Goal: Task Accomplishment & Management: Use online tool/utility

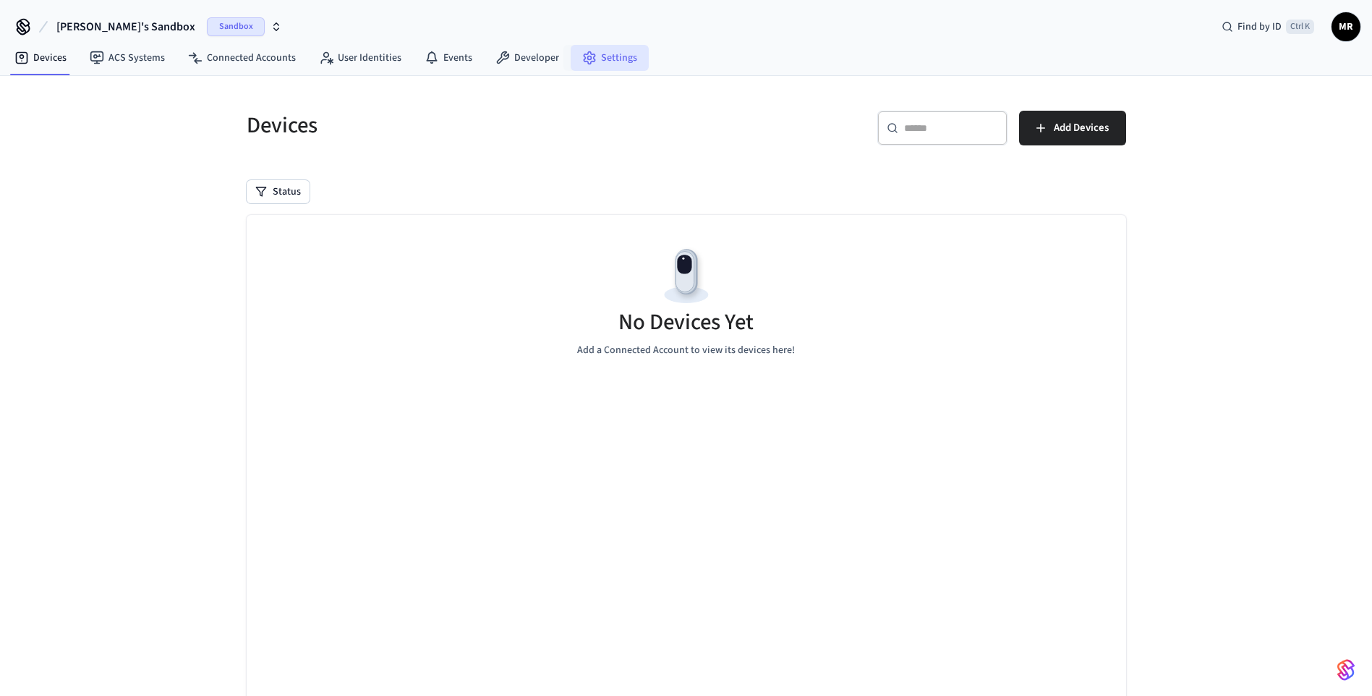
click at [610, 60] on link "Settings" at bounding box center [610, 58] width 78 height 26
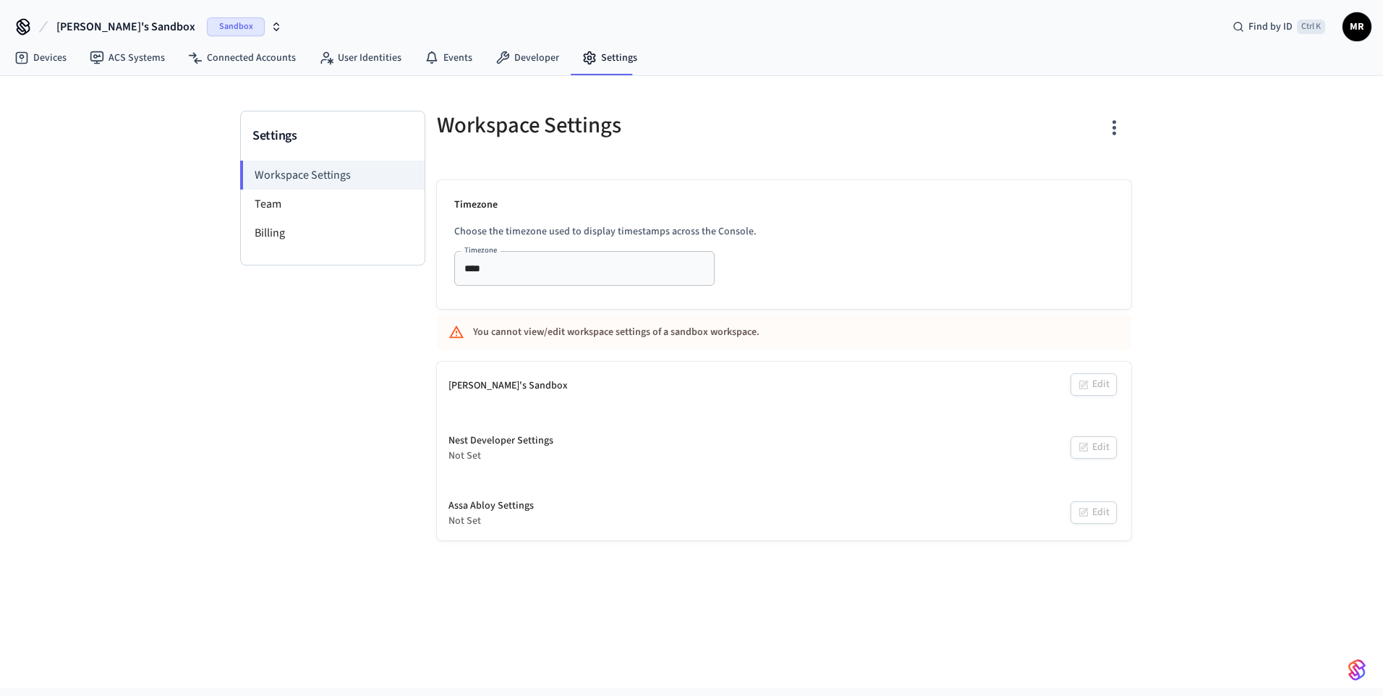
click at [1103, 127] on icon "button" at bounding box center [1114, 127] width 22 height 22
click at [1069, 262] on div "Delete Workspace" at bounding box center [1058, 265] width 101 height 15
click at [60, 245] on div at bounding box center [691, 348] width 1383 height 696
click at [100, 25] on span "[PERSON_NAME]'s Sandbox" at bounding box center [125, 26] width 139 height 17
click at [85, 127] on span "New Workspace" at bounding box center [74, 123] width 68 height 15
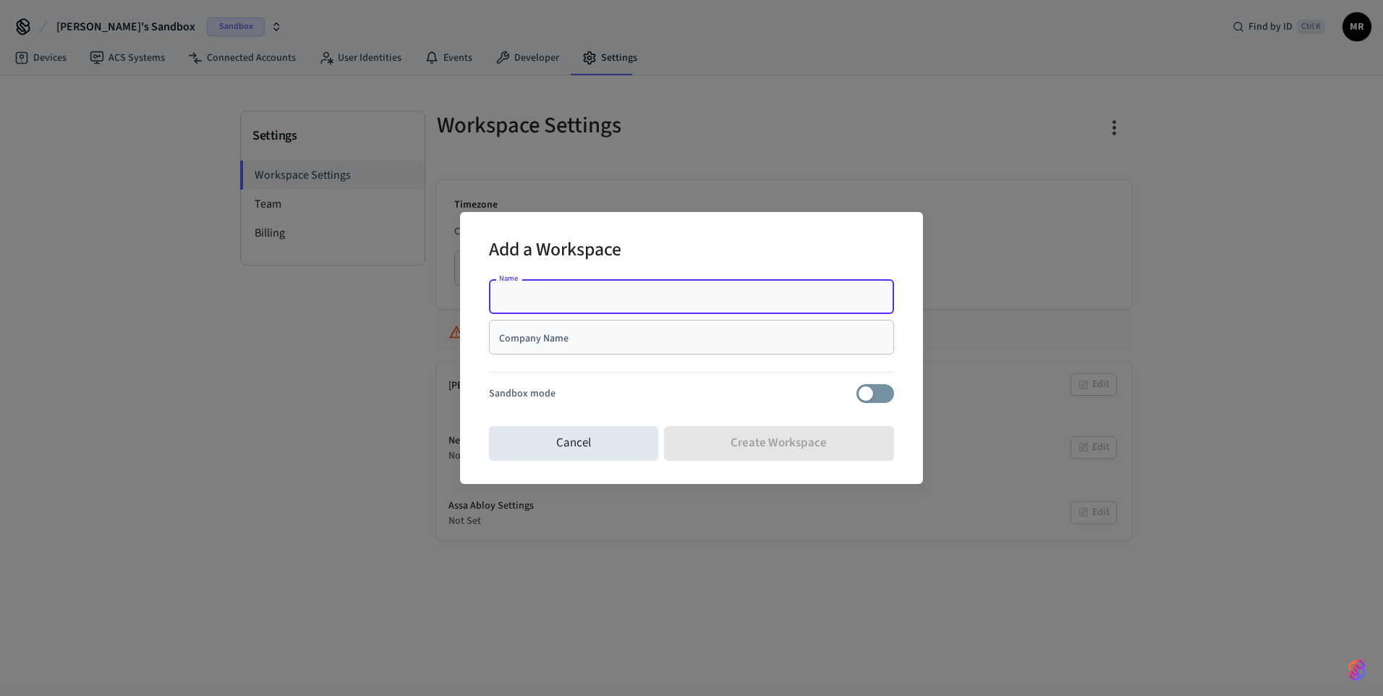
click at [543, 299] on input "Name" at bounding box center [691, 296] width 388 height 14
type input "*******"
click at [578, 344] on input "Company Name" at bounding box center [691, 337] width 388 height 14
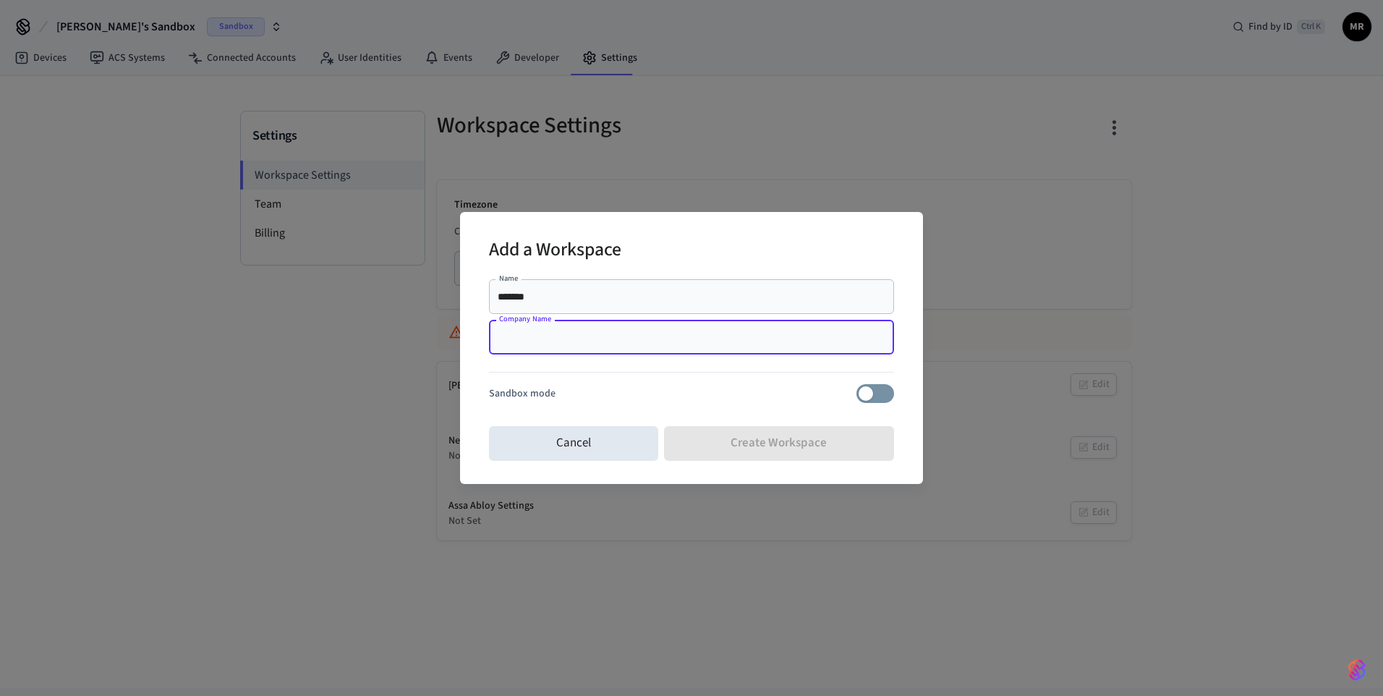
type input "*"
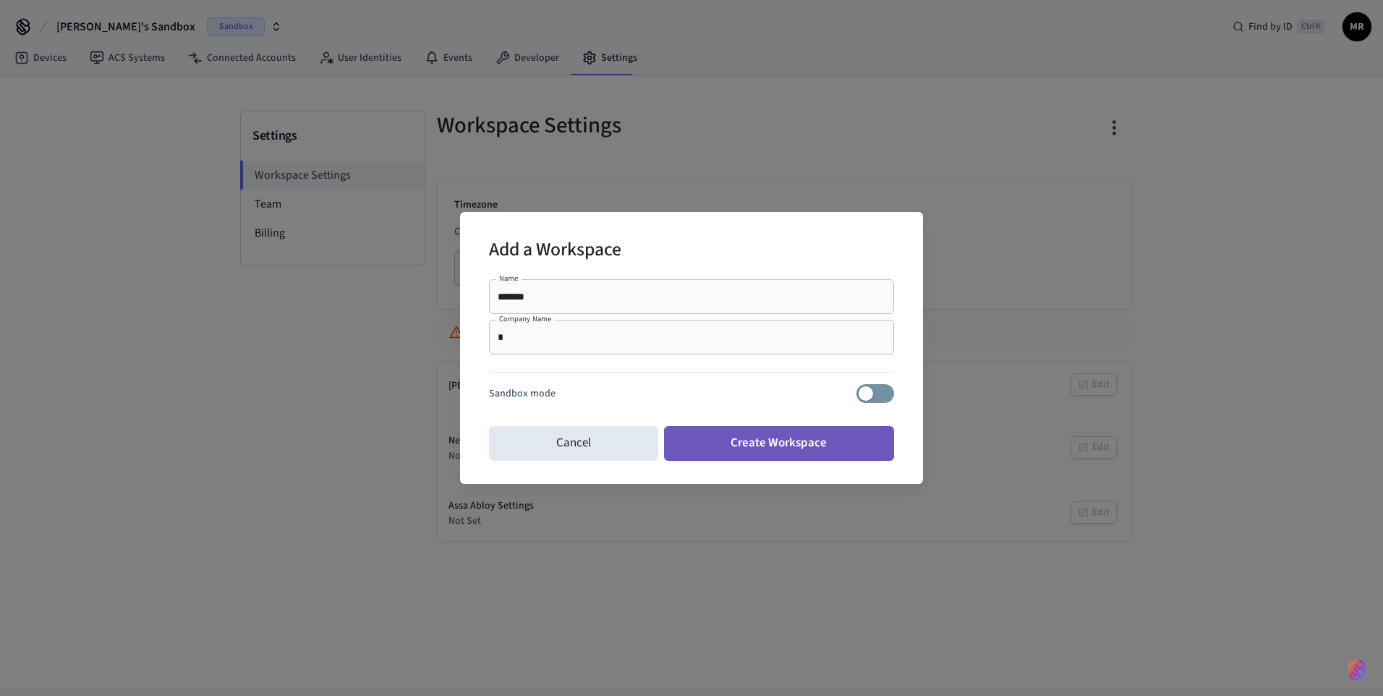
click at [757, 445] on button "Create Workspace" at bounding box center [779, 443] width 231 height 35
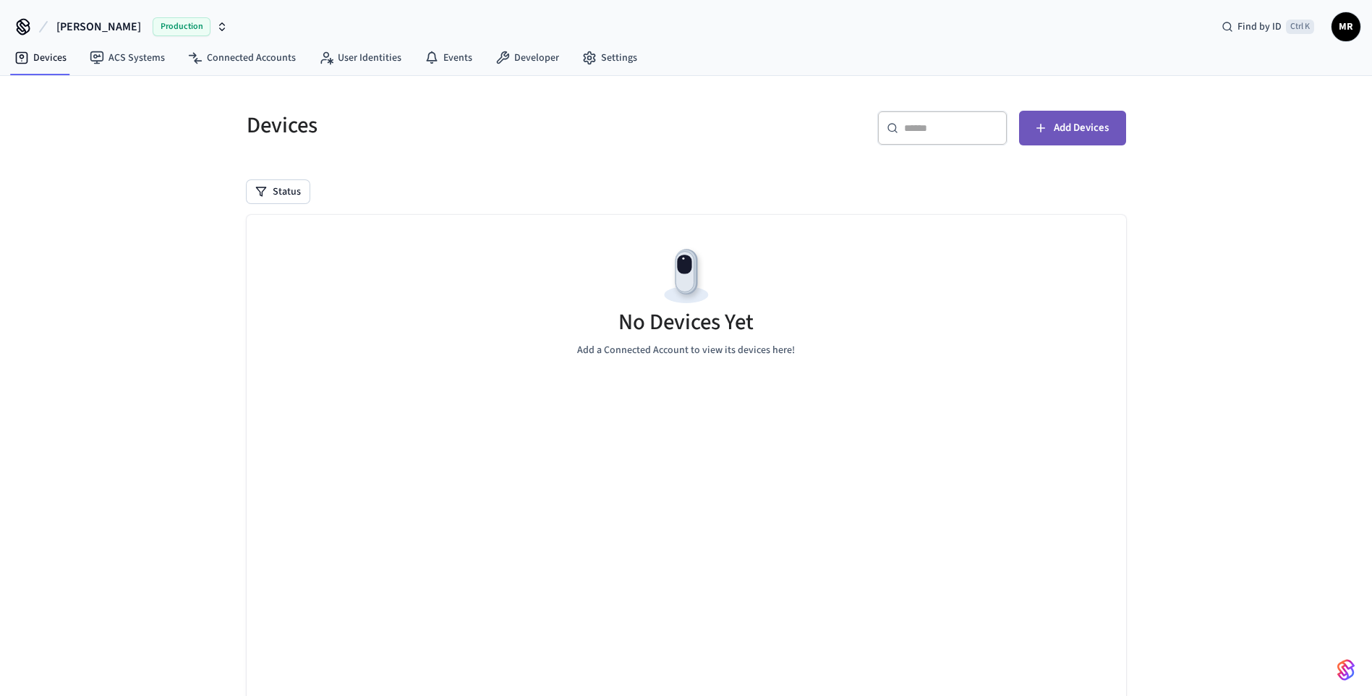
click at [1067, 142] on button "Add Devices" at bounding box center [1072, 128] width 107 height 35
click at [142, 64] on link "ACS Systems" at bounding box center [127, 58] width 98 height 26
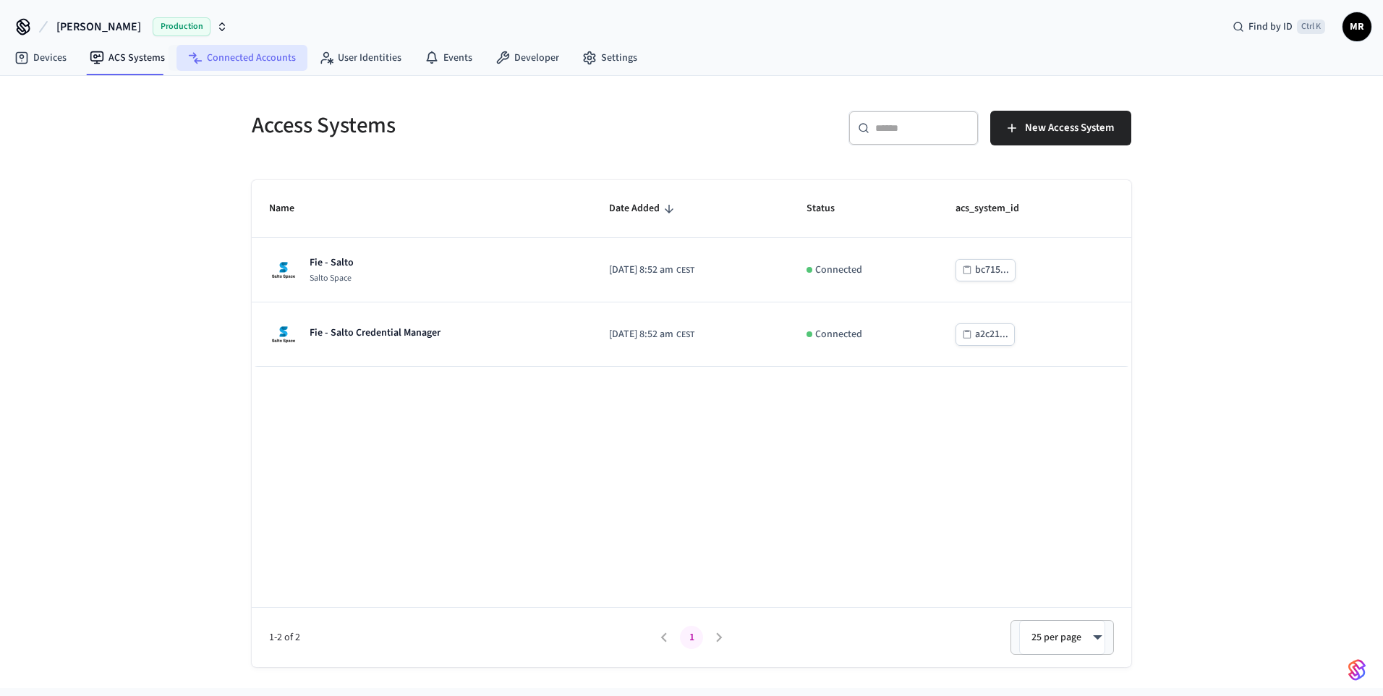
click at [218, 59] on link "Connected Accounts" at bounding box center [241, 58] width 131 height 26
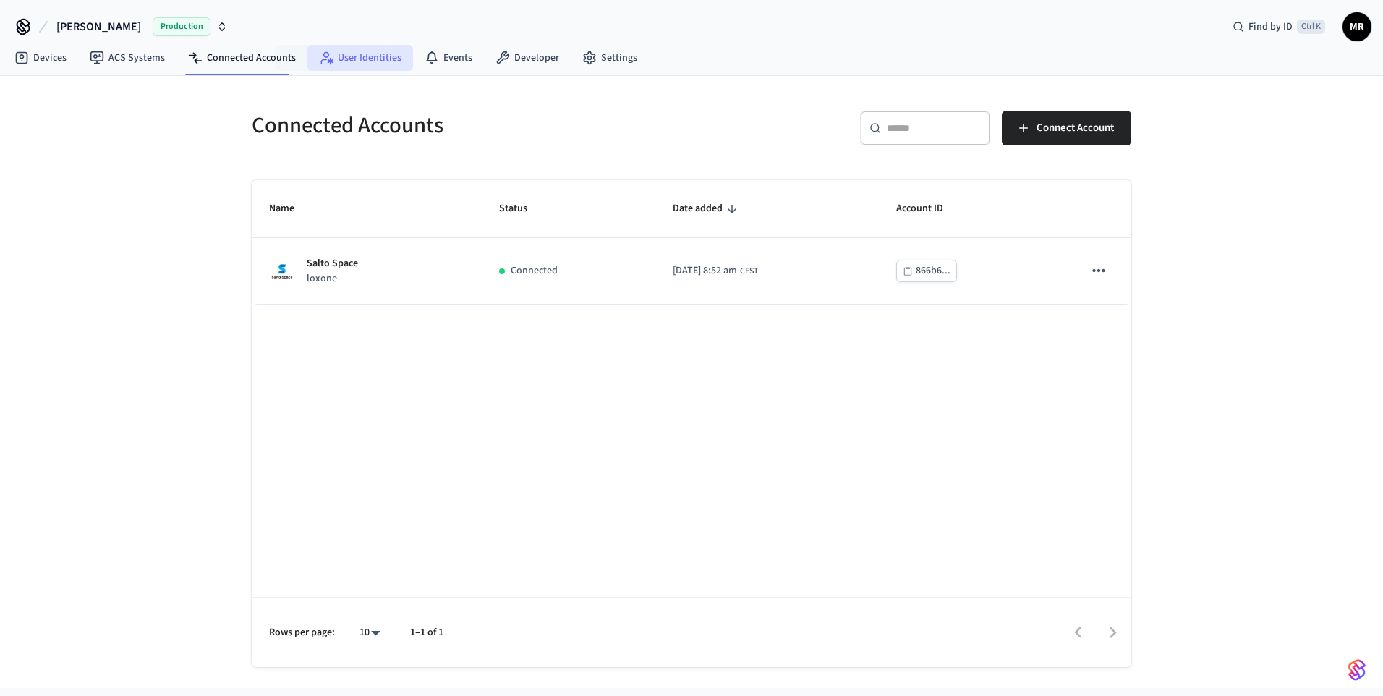
click at [342, 59] on link "User Identities" at bounding box center [360, 58] width 106 height 26
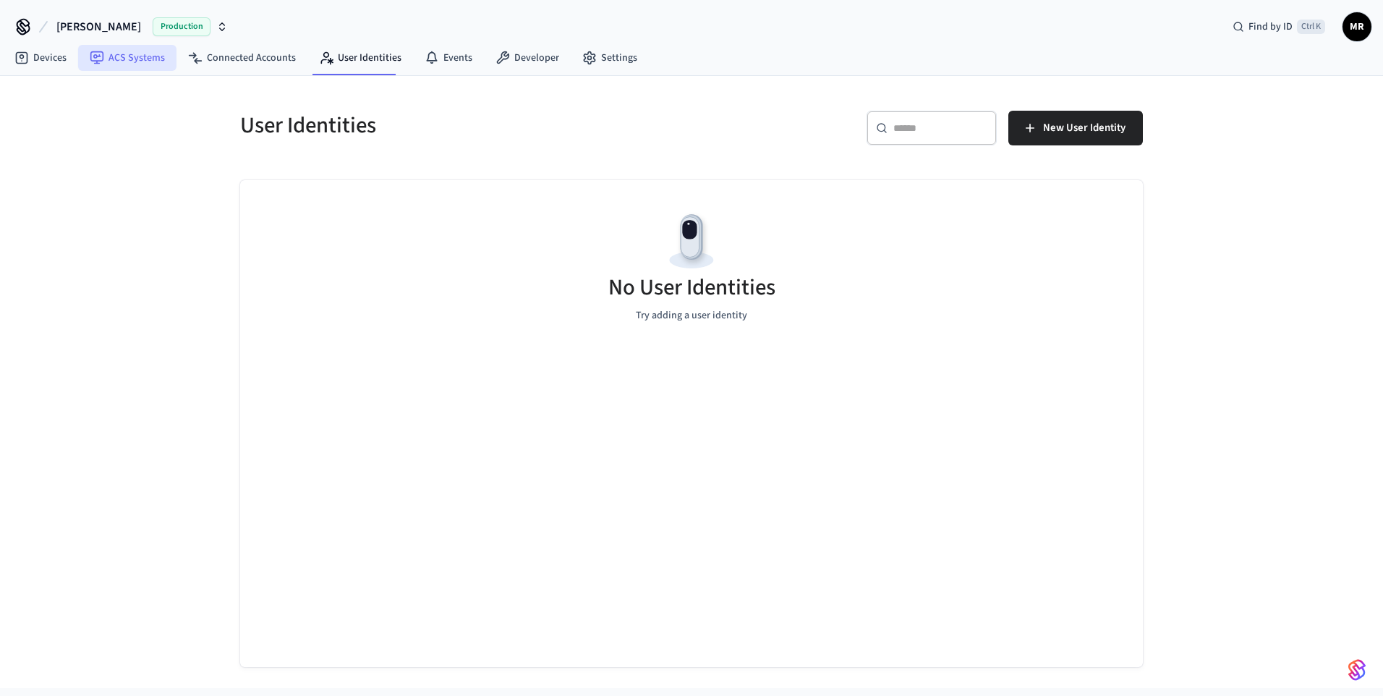
click at [143, 62] on link "ACS Systems" at bounding box center [127, 58] width 98 height 26
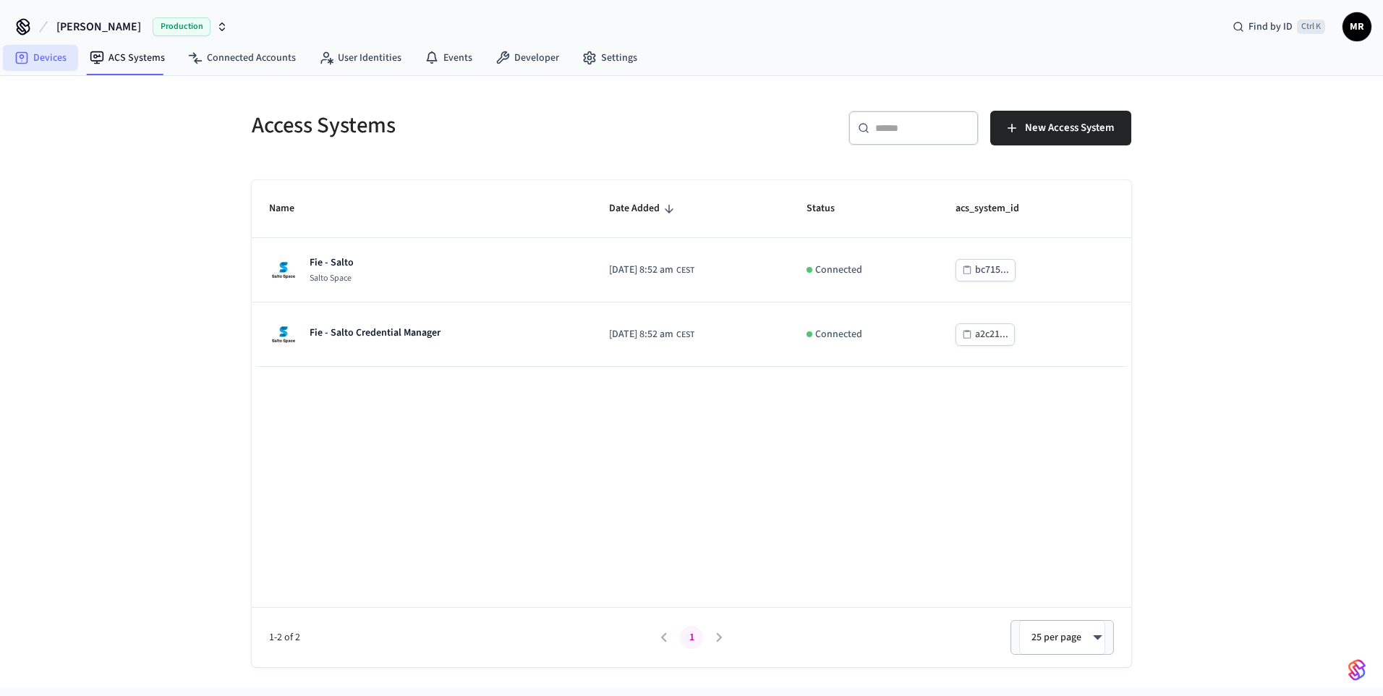
click at [56, 60] on link "Devices" at bounding box center [40, 58] width 75 height 26
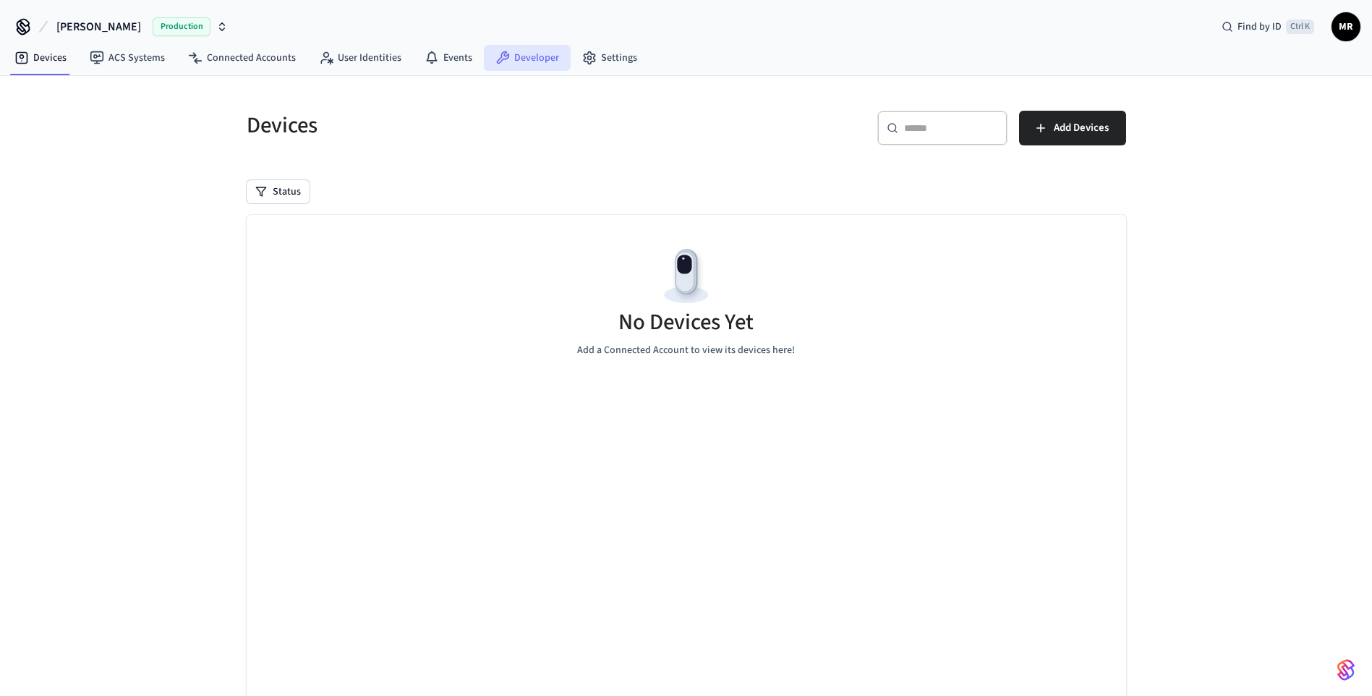
click at [522, 57] on link "Developer" at bounding box center [527, 58] width 87 height 26
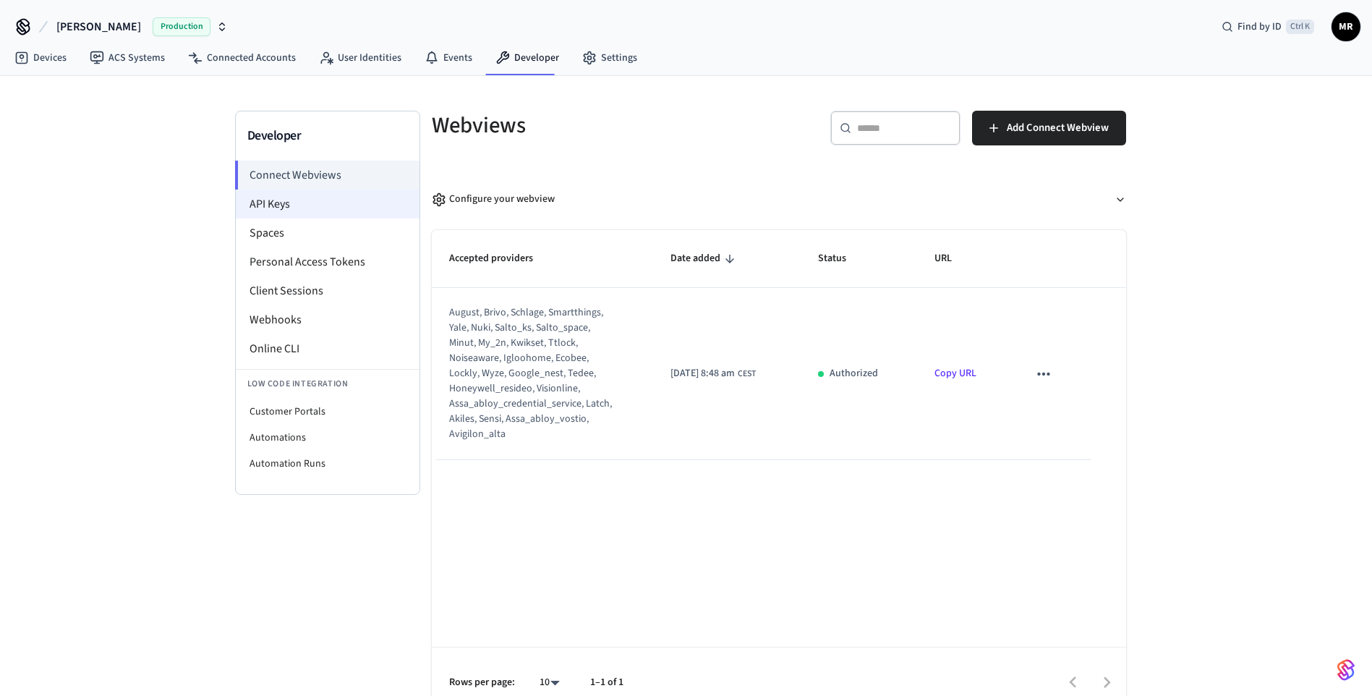
click at [260, 203] on li "API Keys" at bounding box center [328, 203] width 184 height 29
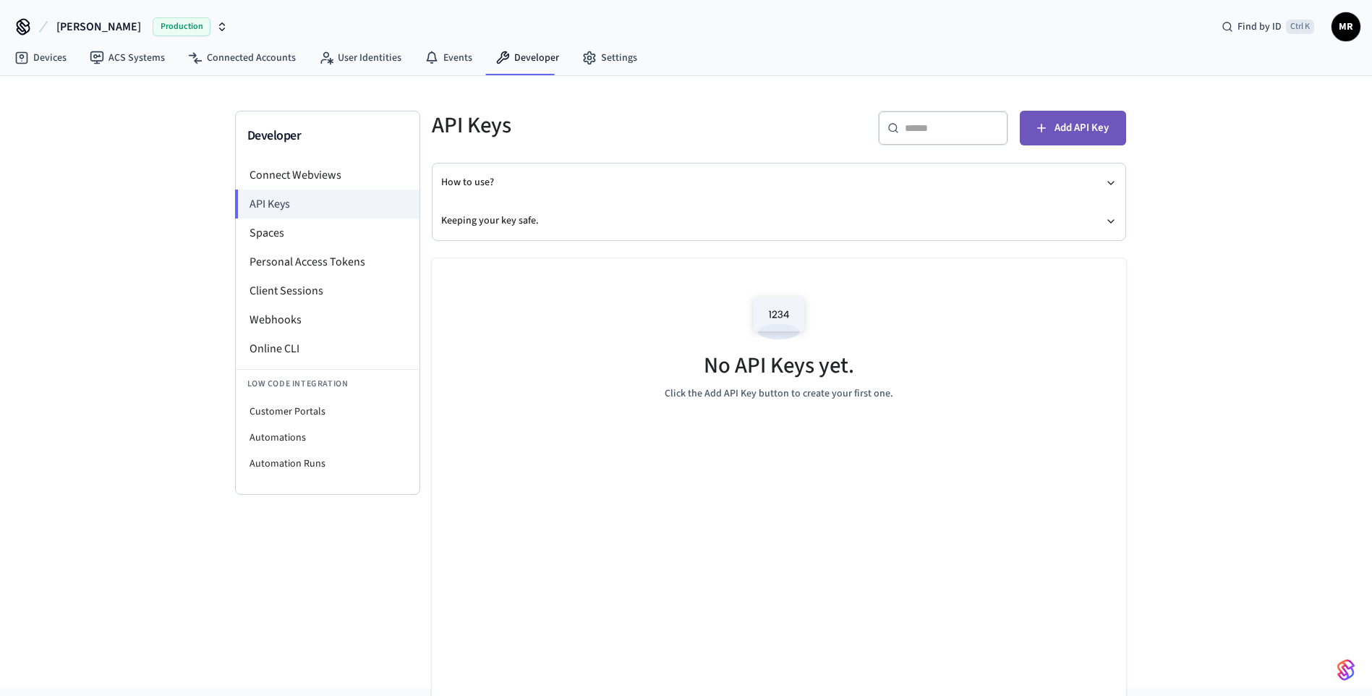
click at [1080, 121] on span "Add API Key" at bounding box center [1081, 128] width 54 height 19
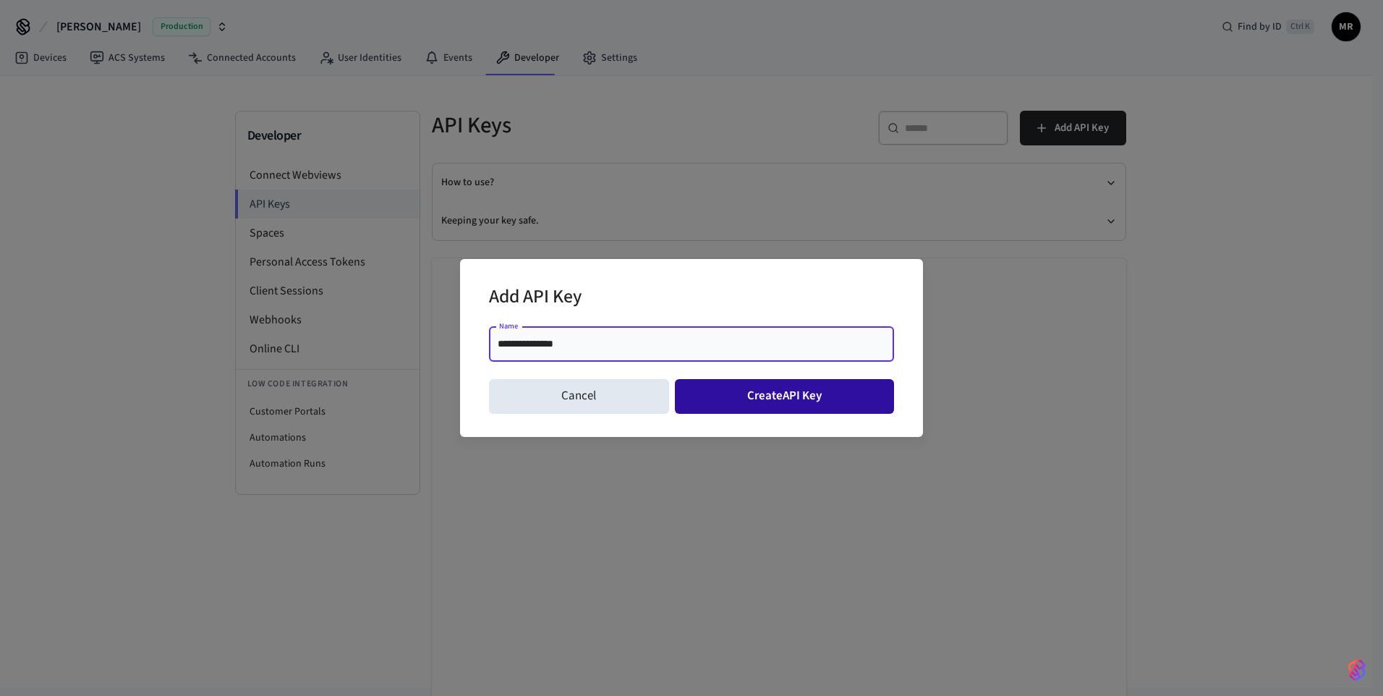
type input "**********"
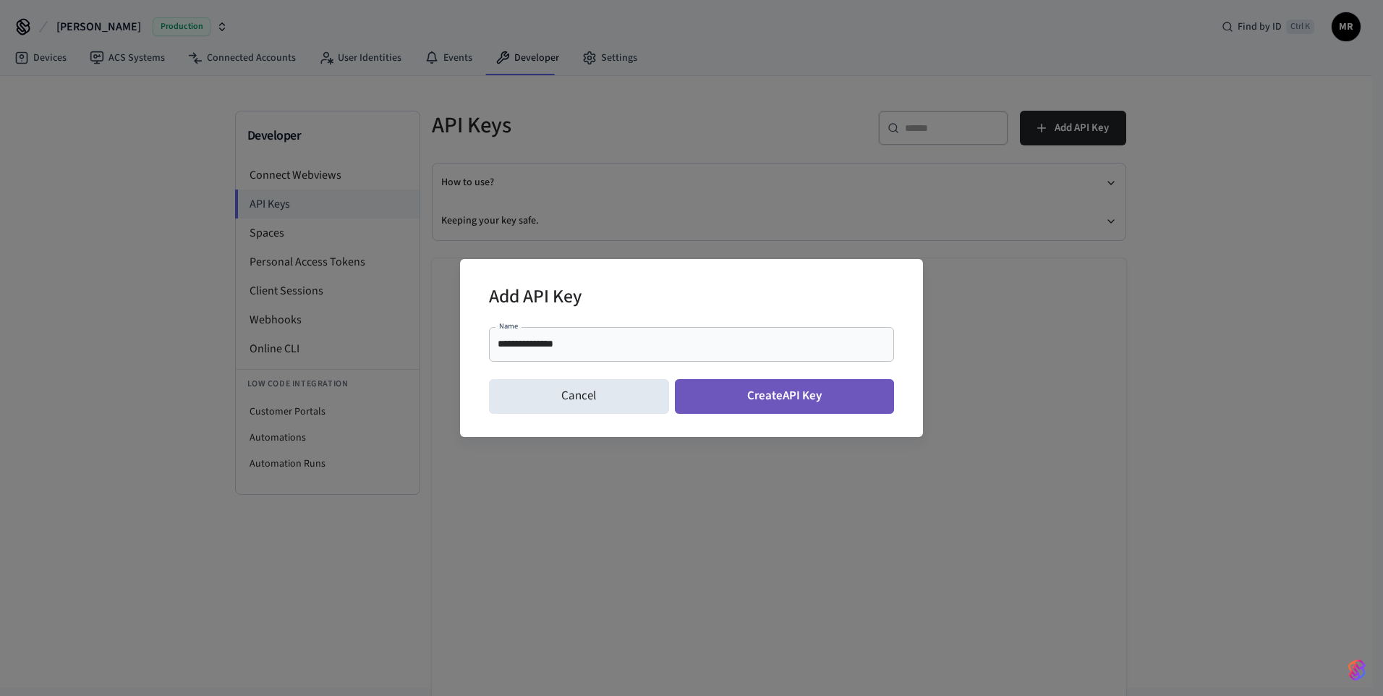
click at [834, 402] on button "Create API Key" at bounding box center [785, 396] width 220 height 35
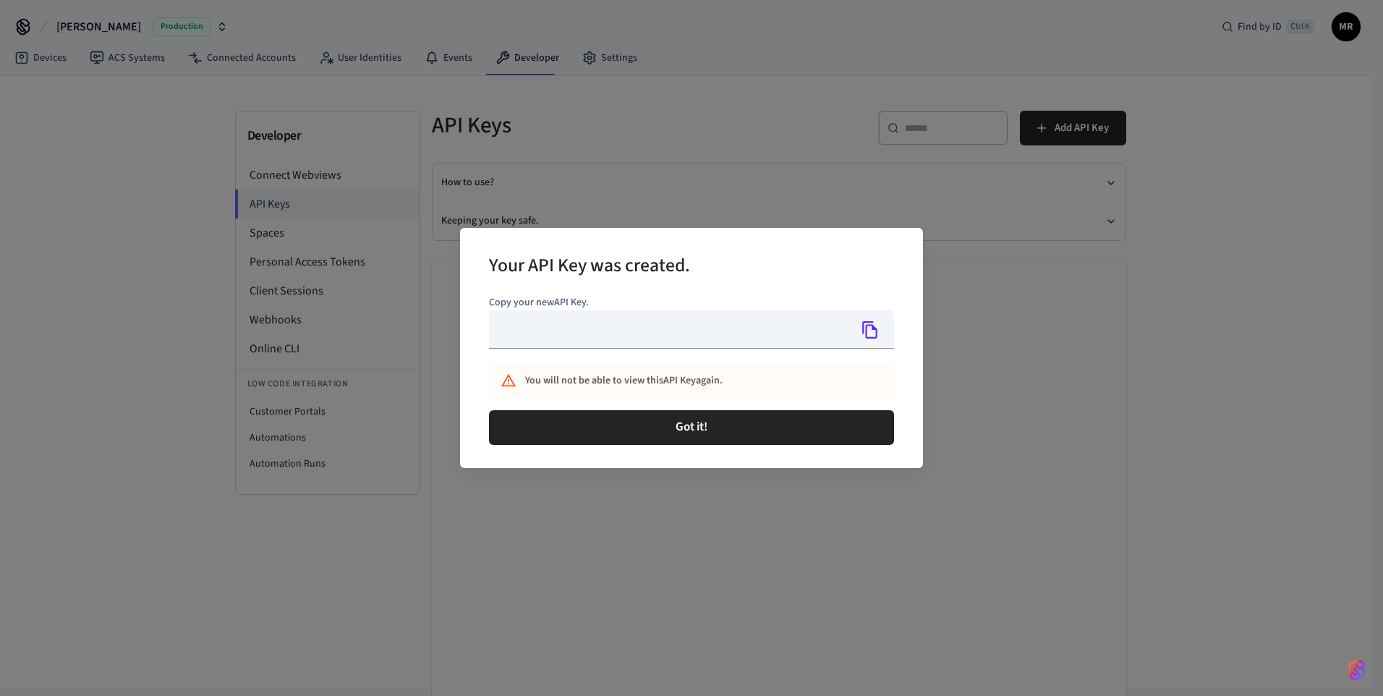
type input "**********"
click at [876, 330] on icon "Copy" at bounding box center [869, 329] width 15 height 17
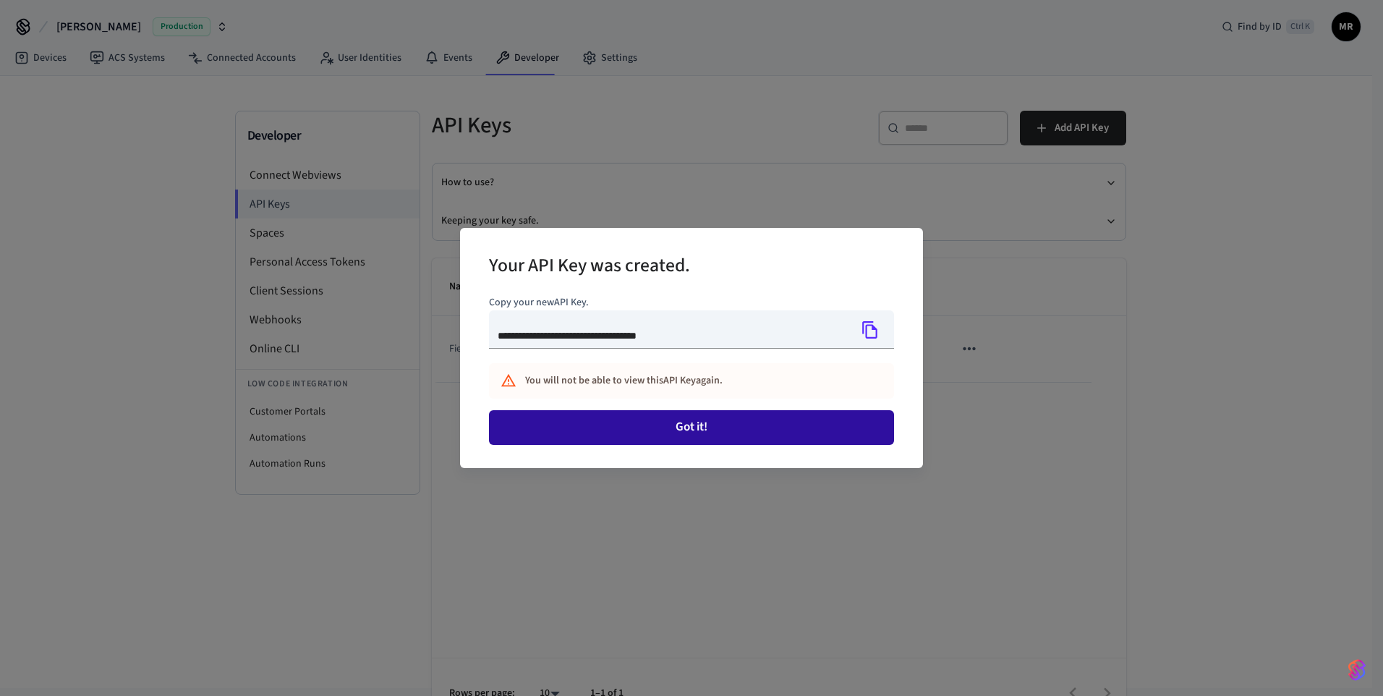
click at [602, 430] on button "Got it!" at bounding box center [691, 427] width 405 height 35
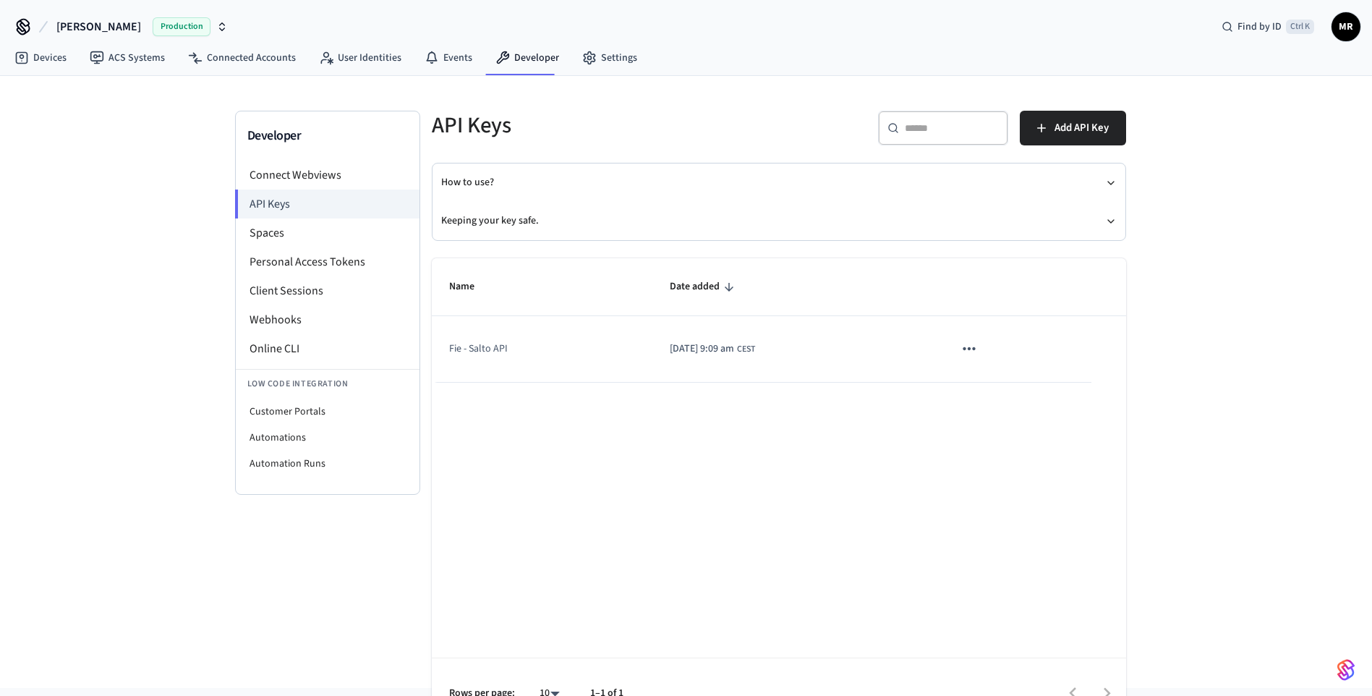
click at [978, 353] on icon "sticky table" at bounding box center [969, 348] width 19 height 19
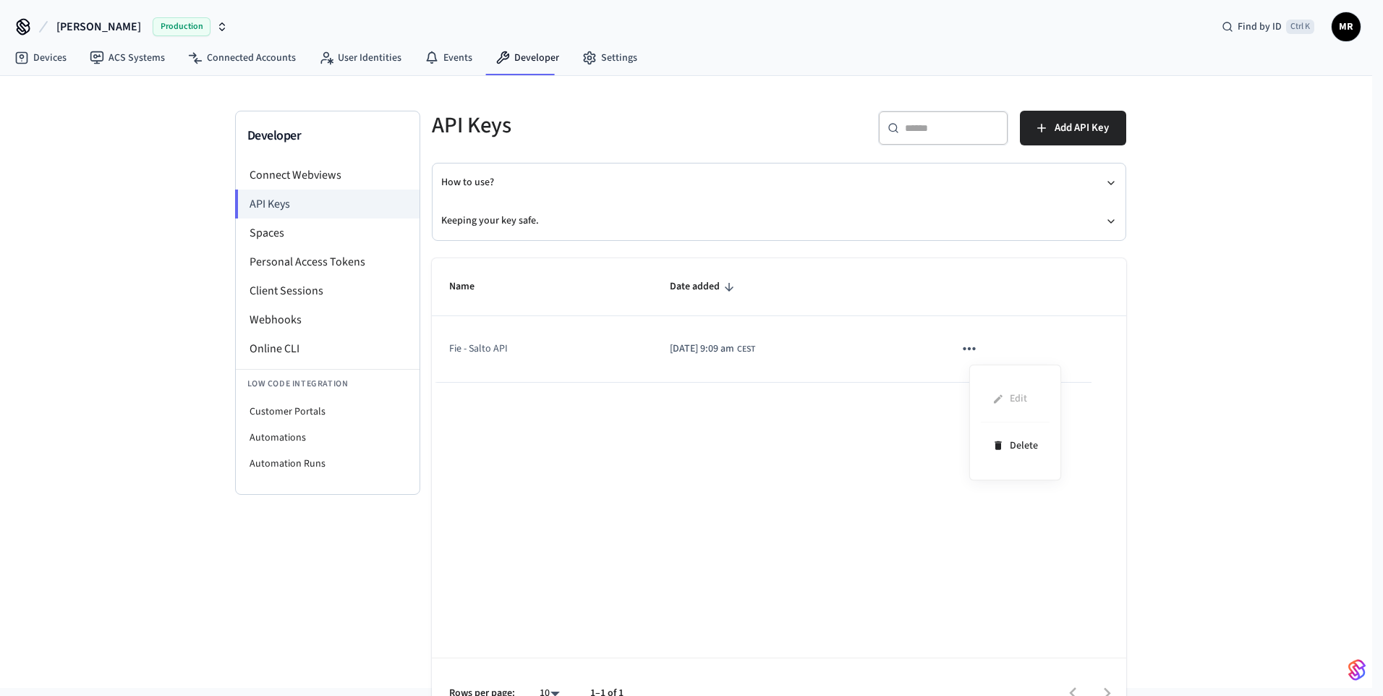
click at [759, 534] on div at bounding box center [691, 348] width 1383 height 696
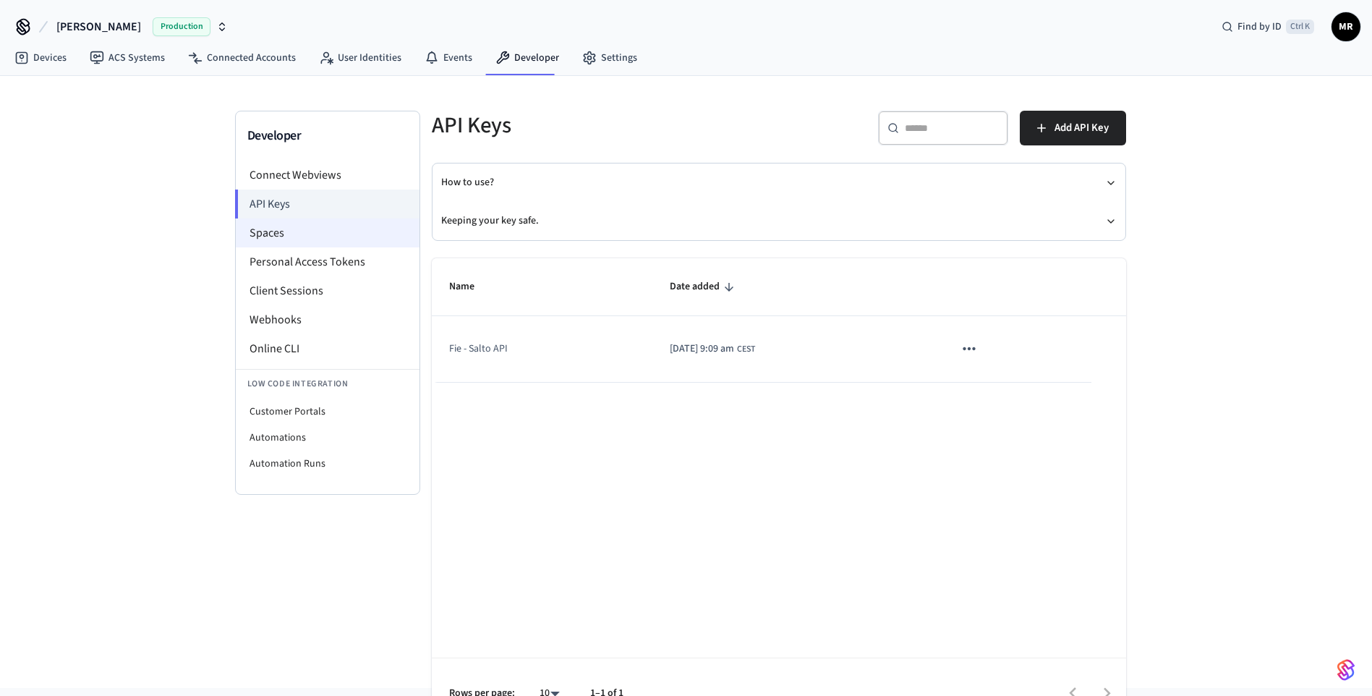
click at [287, 228] on li "Spaces" at bounding box center [328, 232] width 184 height 29
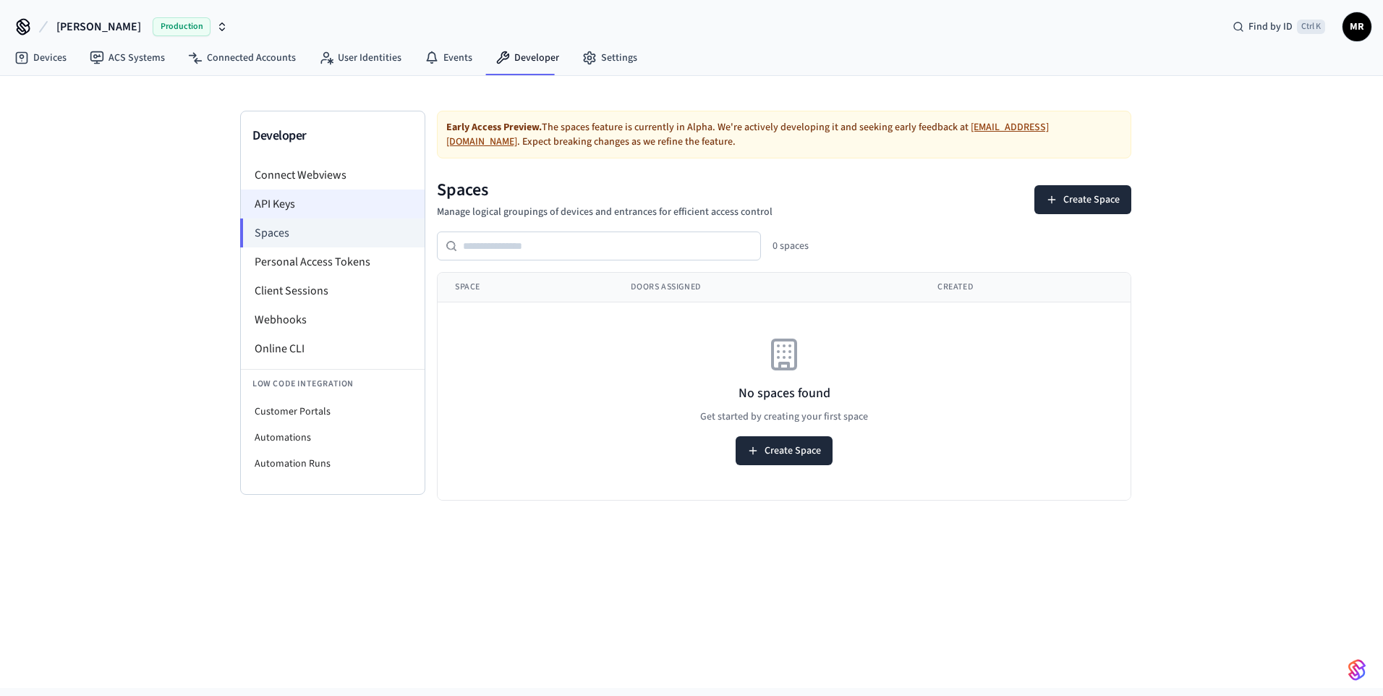
click at [279, 212] on li "API Keys" at bounding box center [333, 203] width 184 height 29
